Goal: Task Accomplishment & Management: Manage account settings

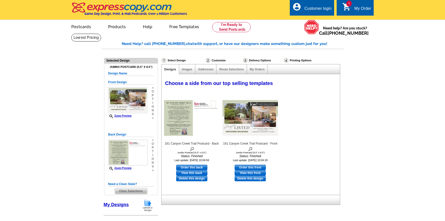
select select "1"
select select "2"
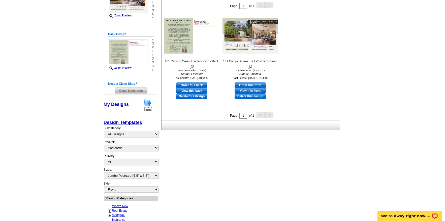
scroll to position [101, 0]
click at [118, 104] on link "My Designs" at bounding box center [116, 104] width 25 height 5
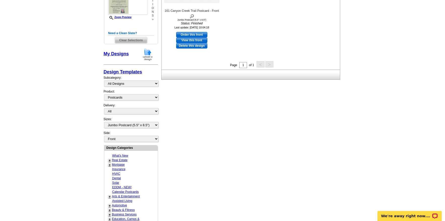
scroll to position [0, 0]
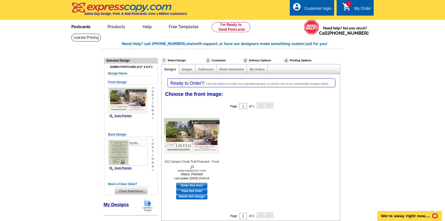
click at [82, 29] on link "Postcards" at bounding box center [80, 26] width 35 height 12
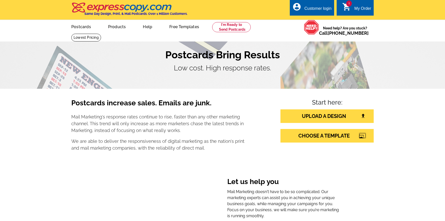
click at [361, 7] on div "My Order" at bounding box center [362, 9] width 17 height 7
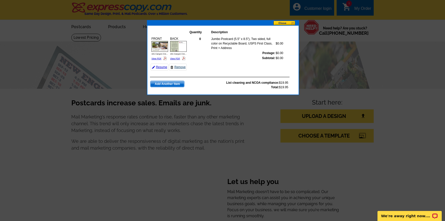
click at [177, 68] on link "Remove" at bounding box center [178, 67] width 18 height 7
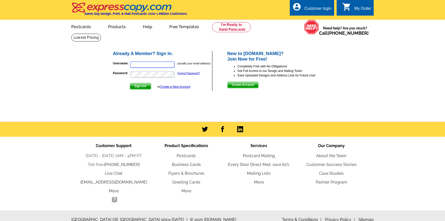
click at [149, 64] on input "Username:" at bounding box center [152, 65] width 44 height 6
type input "[PERSON_NAME][EMAIL_ADDRESS][DOMAIN_NAME]"
click at [143, 86] on span "Sign In" at bounding box center [140, 86] width 21 height 6
